Goal: Information Seeking & Learning: Understand process/instructions

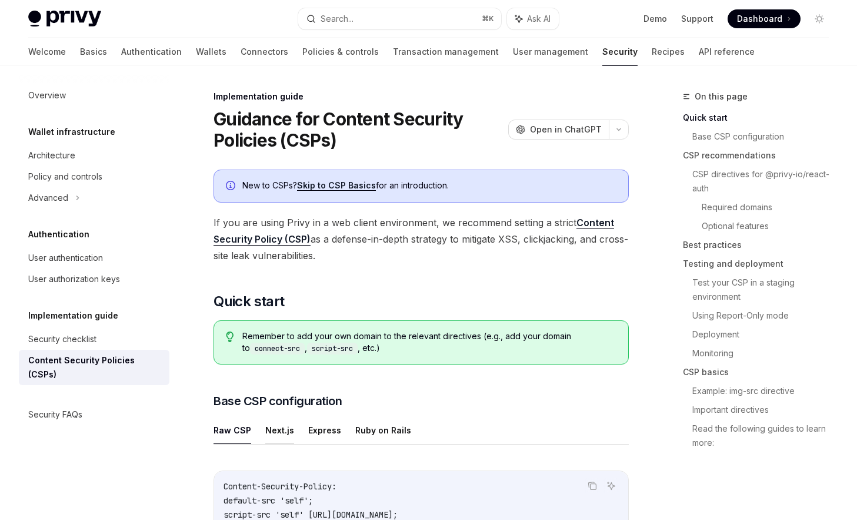
click at [279, 420] on button "Next.js" at bounding box center [279, 430] width 29 height 28
type textarea "*"
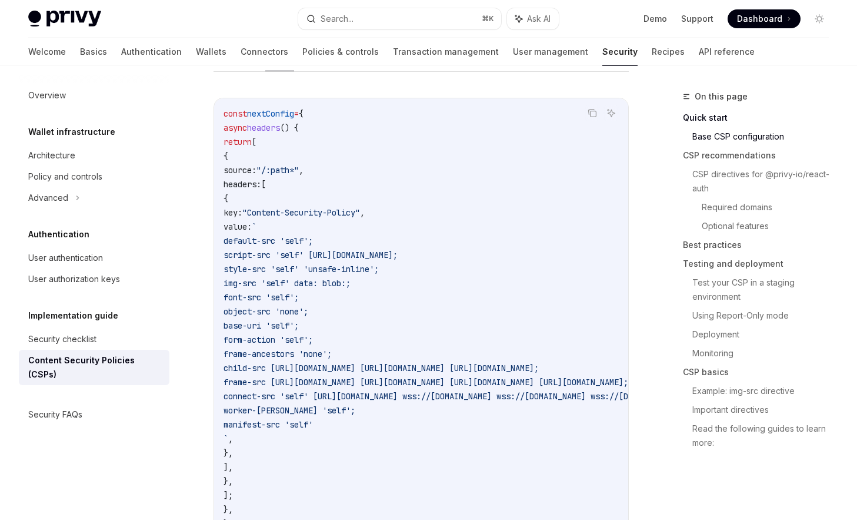
scroll to position [374, 0]
drag, startPoint x: 249, startPoint y: 157, endPoint x: 277, endPoint y: 478, distance: 323.1
click at [277, 478] on code "const nextConfig = { async headers () { return [ { source: "/:path*" , headers:…" at bounding box center [570, 317] width 692 height 424
copy code "{ source: "/:path*" , headers: [ { key: "Content-Security-Policy" , value: ` de…"
click at [278, 153] on code "const nextConfig = { async headers () { return [ { source: "/:path*" , headers:…" at bounding box center [570, 317] width 692 height 424
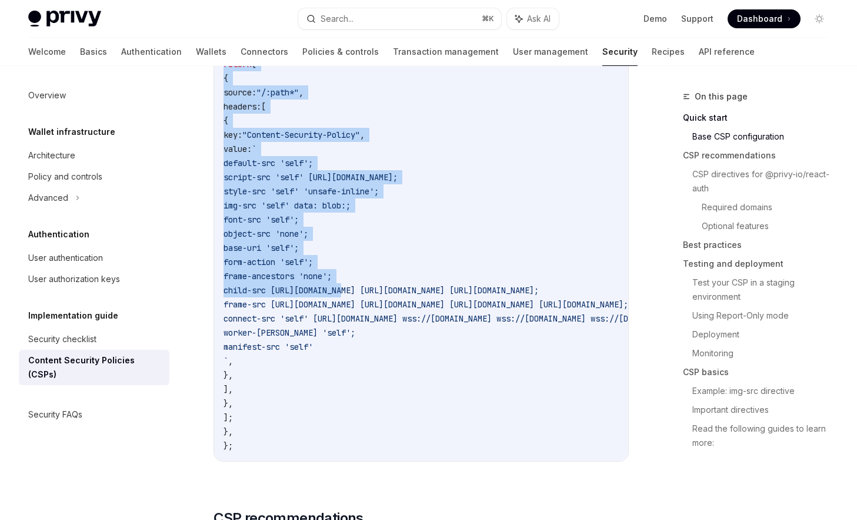
scroll to position [458, 0]
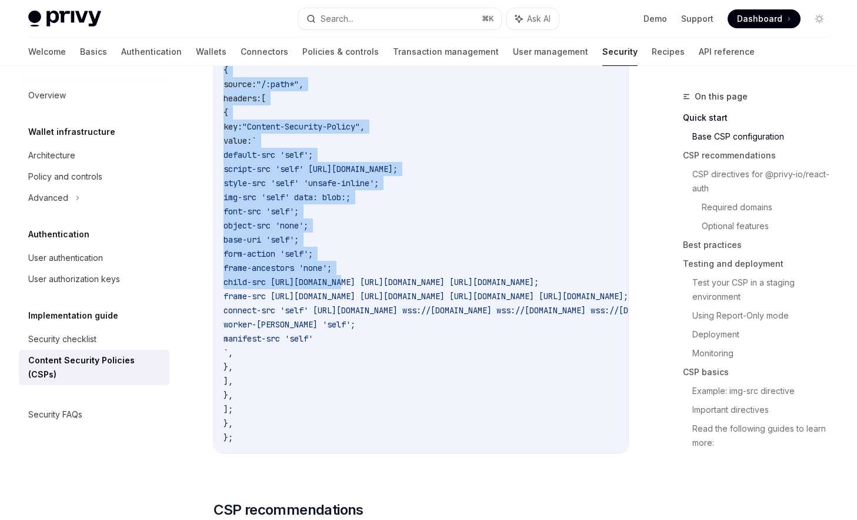
drag, startPoint x: 229, startPoint y: 125, endPoint x: 252, endPoint y: 425, distance: 300.3
click at [252, 425] on code "const nextConfig = { async headers () { return [ { source: "/:path*" , headers:…" at bounding box center [570, 233] width 692 height 424
copy code "async headers () { return [ { source: "/:path*" , headers: [ { key: "Content-Se…"
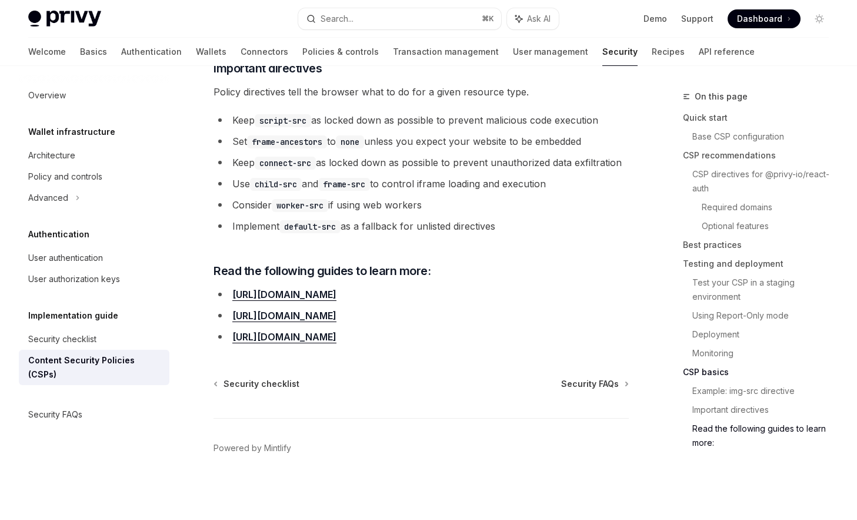
scroll to position [3172, 0]
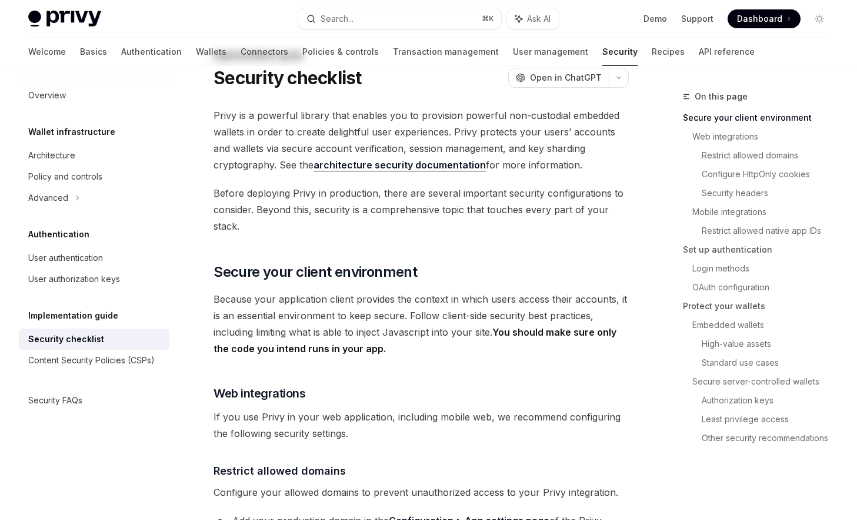
scroll to position [81, 0]
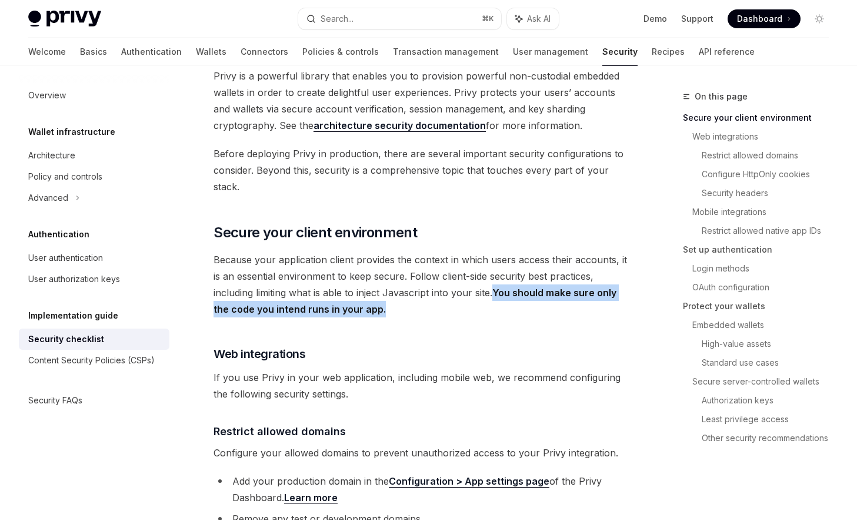
drag, startPoint x: 498, startPoint y: 292, endPoint x: 385, endPoint y: 311, distance: 115.0
click at [385, 311] on span "Because your application client provides the context in which users access thei…" at bounding box center [421, 284] width 415 height 66
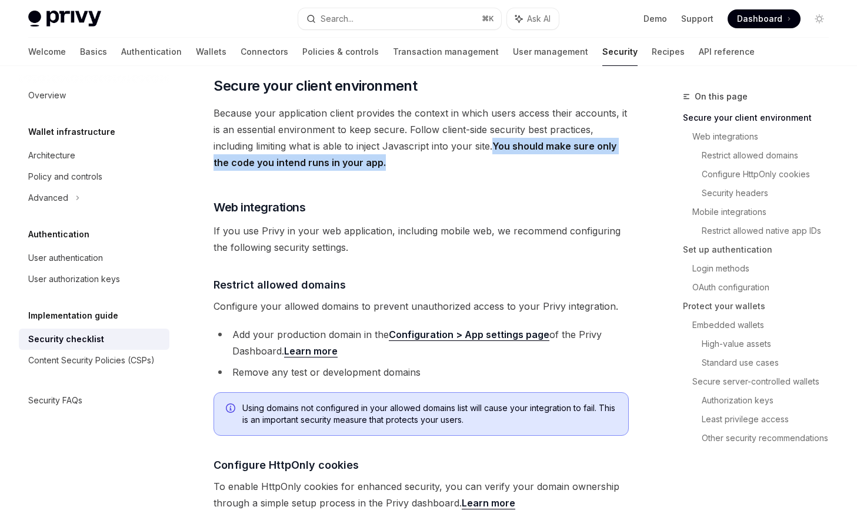
scroll to position [234, 0]
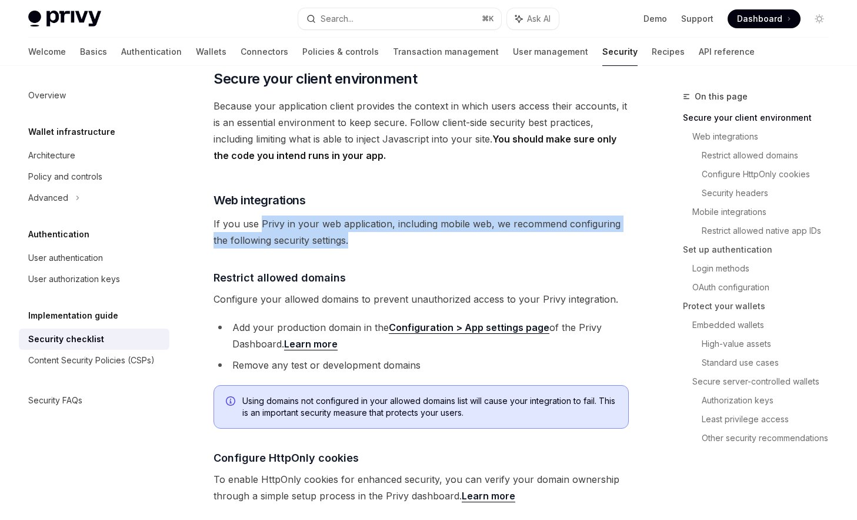
drag, startPoint x: 262, startPoint y: 227, endPoint x: 354, endPoint y: 245, distance: 93.0
click at [354, 245] on span "If you use Privy in your web application, including mobile web, we recommend co…" at bounding box center [421, 231] width 415 height 33
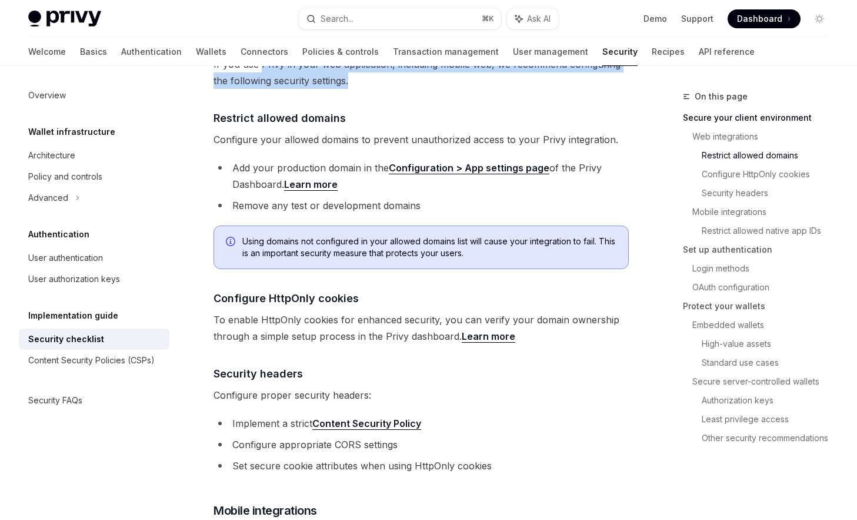
scroll to position [379, 0]
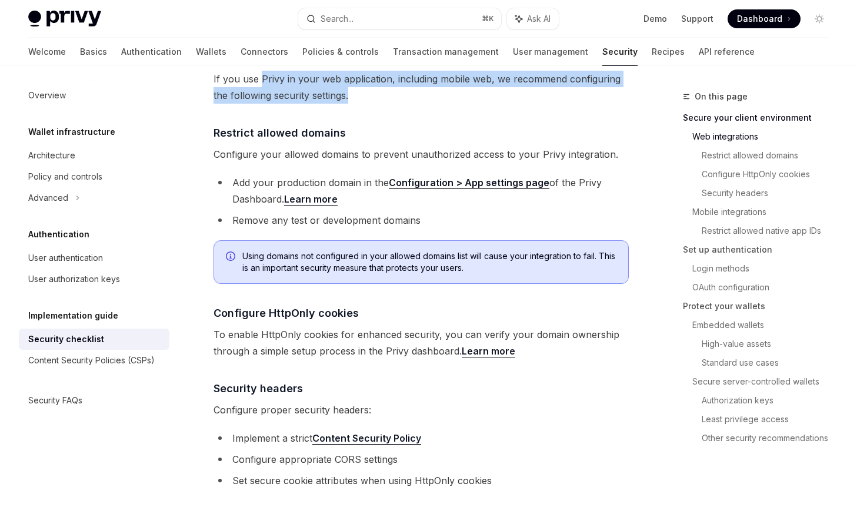
click at [472, 184] on link "Configuration > App settings page" at bounding box center [469, 183] width 161 height 12
